Goal: Information Seeking & Learning: Learn about a topic

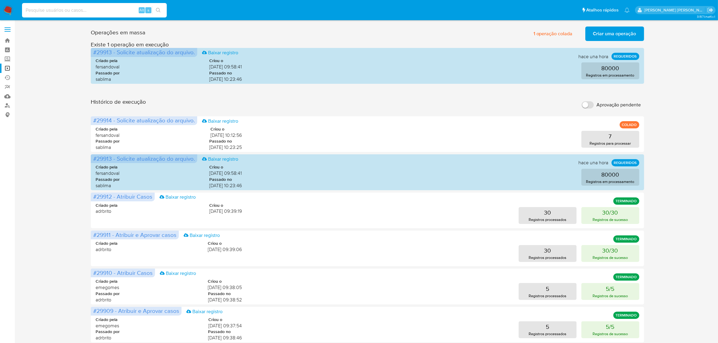
click at [75, 8] on input at bounding box center [94, 10] width 145 height 8
paste input "hmcDRulpPoD7KRNwAz7HlTBQ"
type input "hmcDRulpPoD7KRNwAz7HlTBQ"
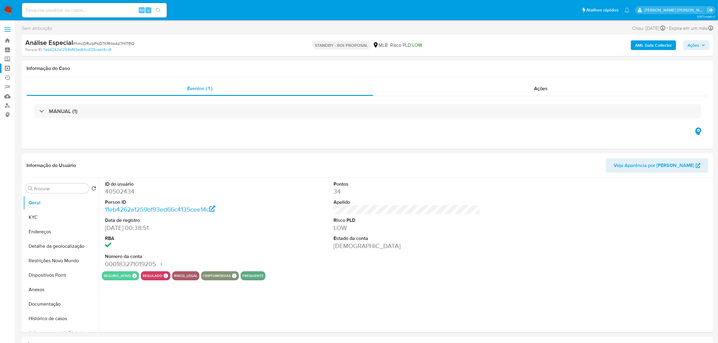
select select "10"
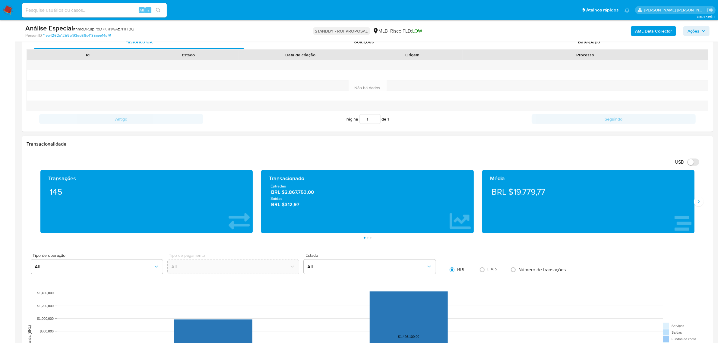
scroll to position [264, 0]
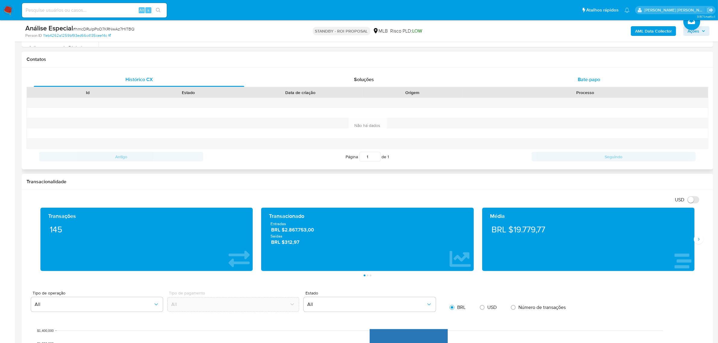
click at [584, 76] on span "Bate-papo" at bounding box center [589, 79] width 22 height 7
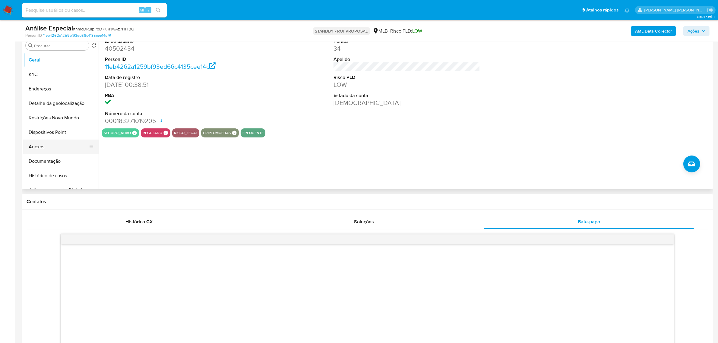
scroll to position [113, 0]
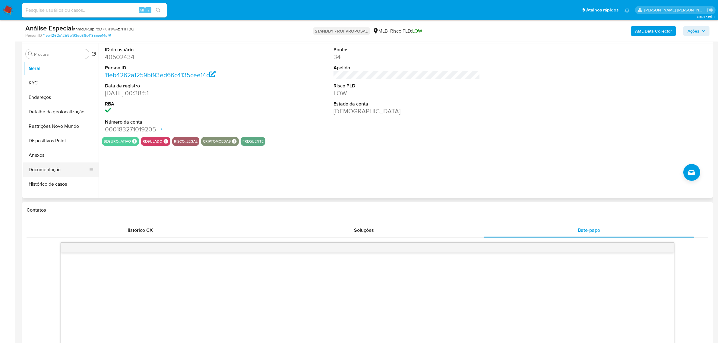
click at [50, 166] on button "Documentação" at bounding box center [58, 169] width 71 height 14
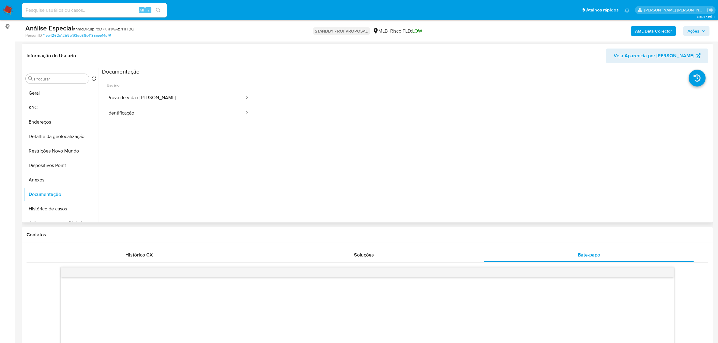
scroll to position [38, 0]
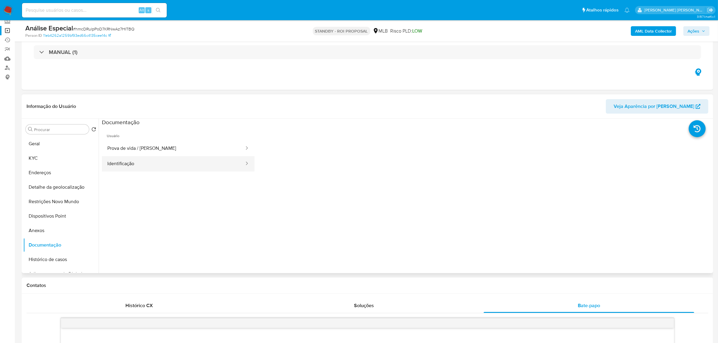
click at [143, 165] on button "Identificação" at bounding box center [173, 163] width 143 height 15
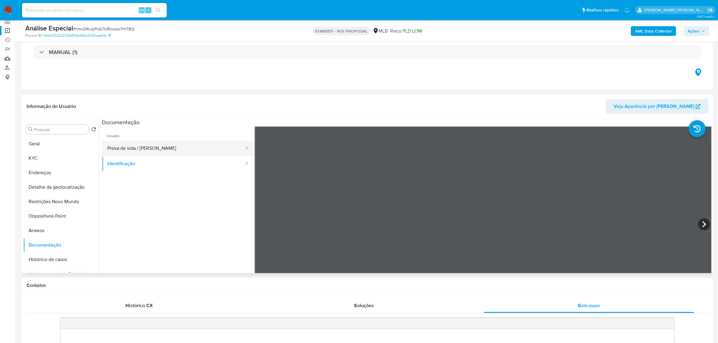
click at [153, 142] on button "Prova de vida / Selfie" at bounding box center [173, 148] width 143 height 15
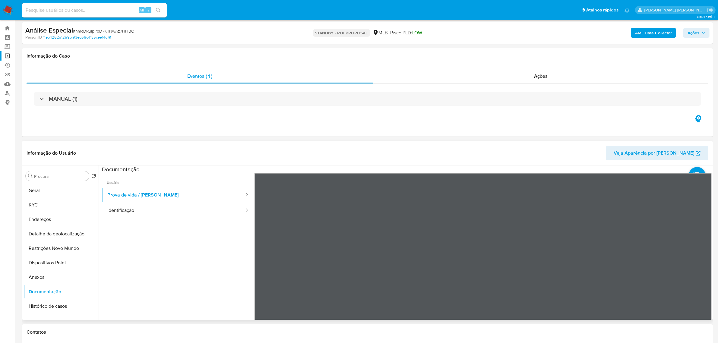
scroll to position [0, 0]
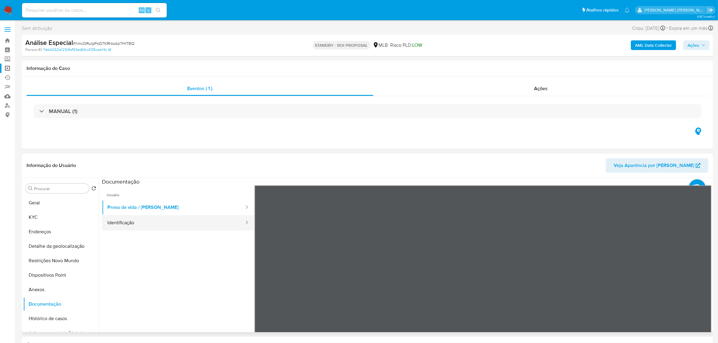
click at [147, 225] on button "Identificação" at bounding box center [173, 222] width 143 height 15
click at [58, 202] on button "Geral" at bounding box center [58, 203] width 71 height 14
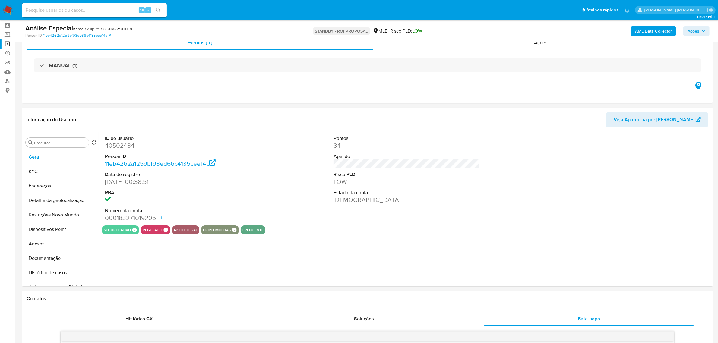
scroll to position [38, 0]
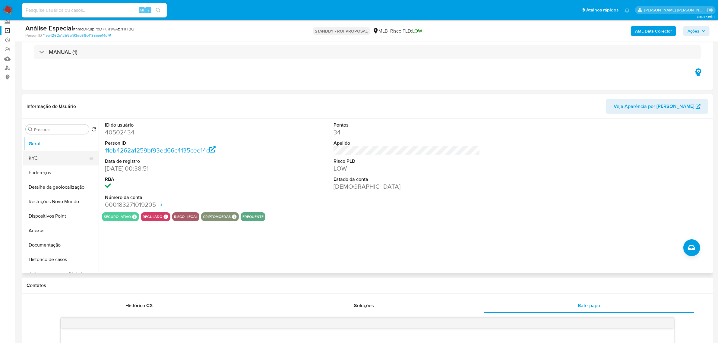
click at [39, 161] on button "KYC" at bounding box center [58, 158] width 71 height 14
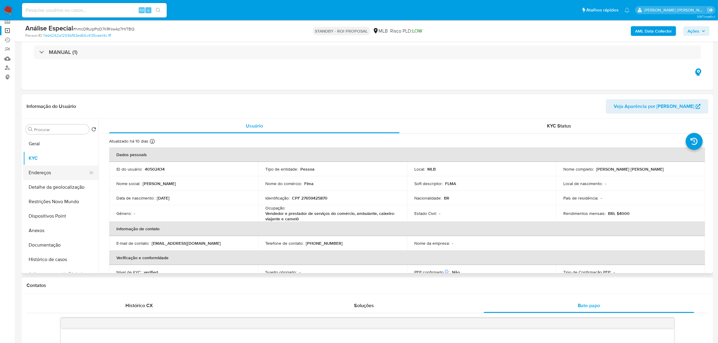
click at [38, 173] on button "Endereços" at bounding box center [58, 172] width 71 height 14
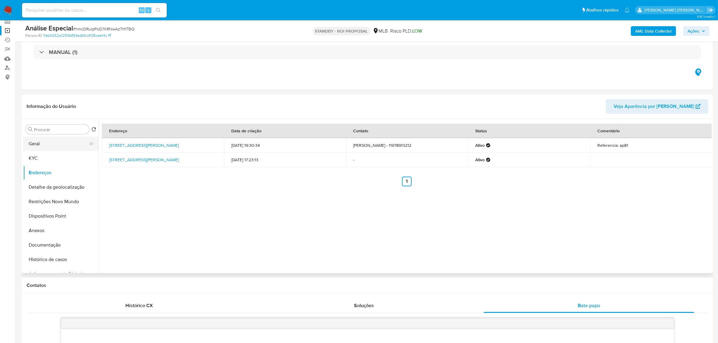
click at [43, 142] on button "Geral" at bounding box center [58, 144] width 71 height 14
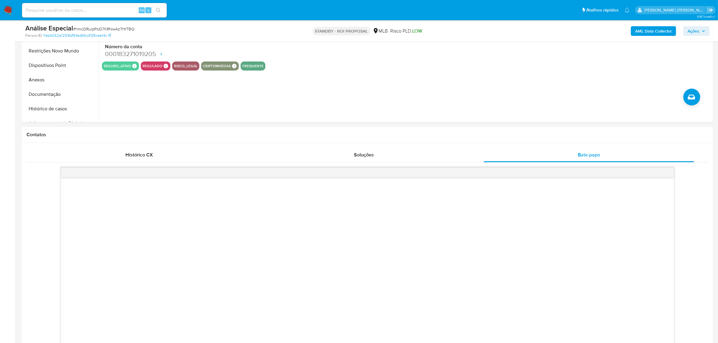
scroll to position [226, 0]
